Goal: Navigation & Orientation: Find specific page/section

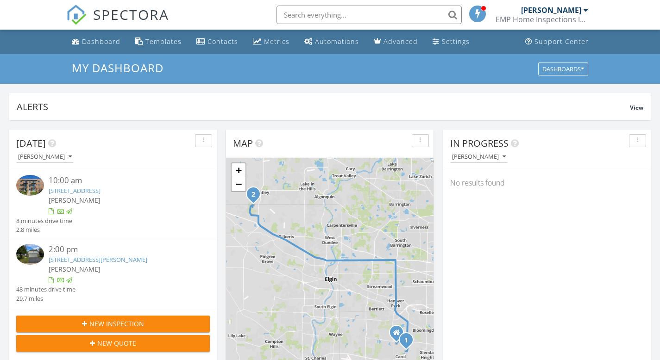
click at [126, 18] on span "SPECTORA" at bounding box center [131, 14] width 76 height 19
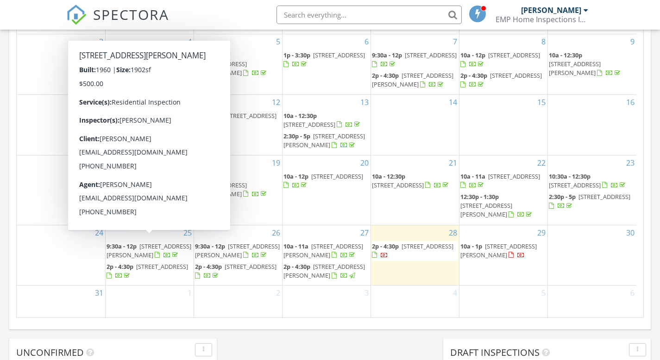
scroll to position [602, 0]
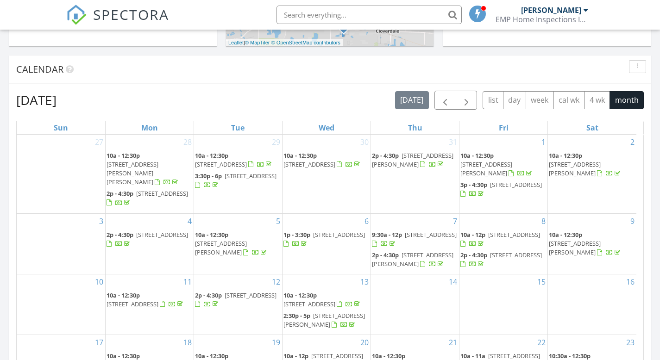
scroll to position [0, 0]
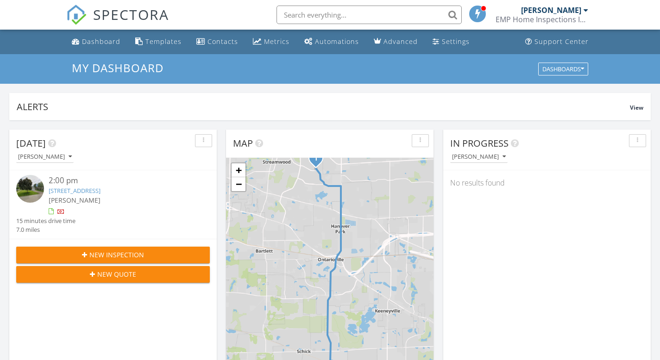
click at [124, 18] on span "SPECTORA" at bounding box center [131, 14] width 76 height 19
click at [272, 42] on div "Metrics" at bounding box center [276, 41] width 25 height 9
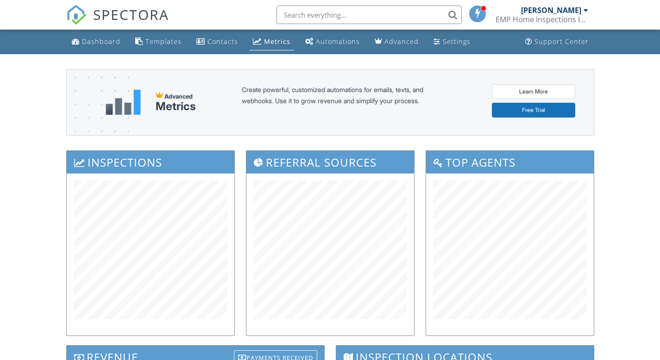
click at [124, 21] on span "SPECTORA" at bounding box center [131, 14] width 76 height 19
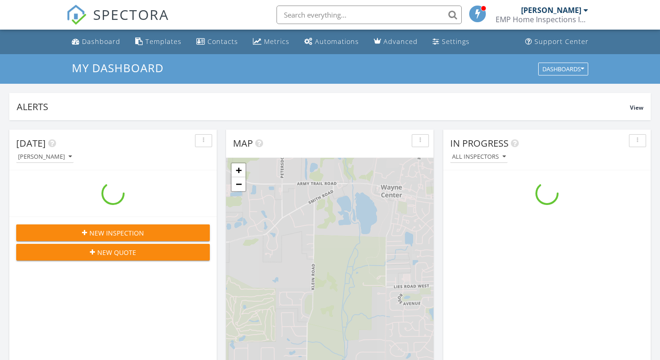
scroll to position [857, 674]
